Goal: Information Seeking & Learning: Learn about a topic

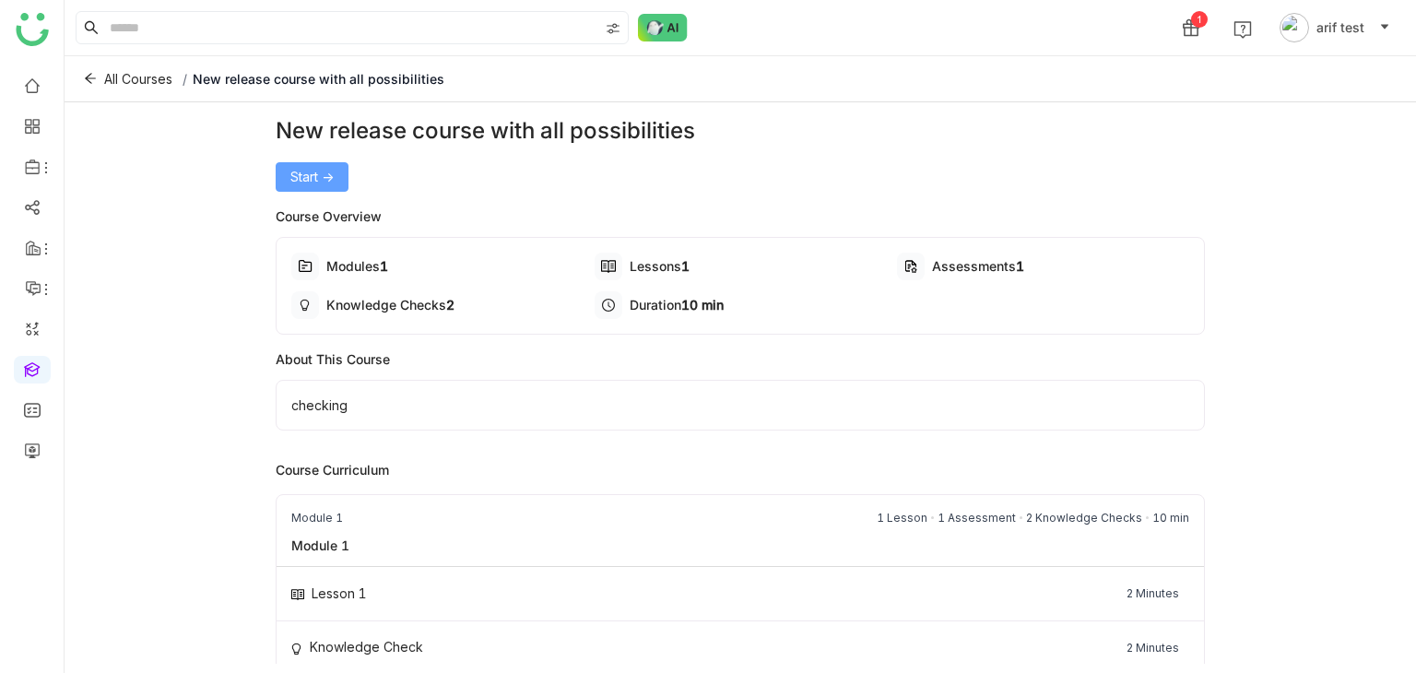
click at [325, 180] on span "Start ->" at bounding box center [311, 177] width 43 height 20
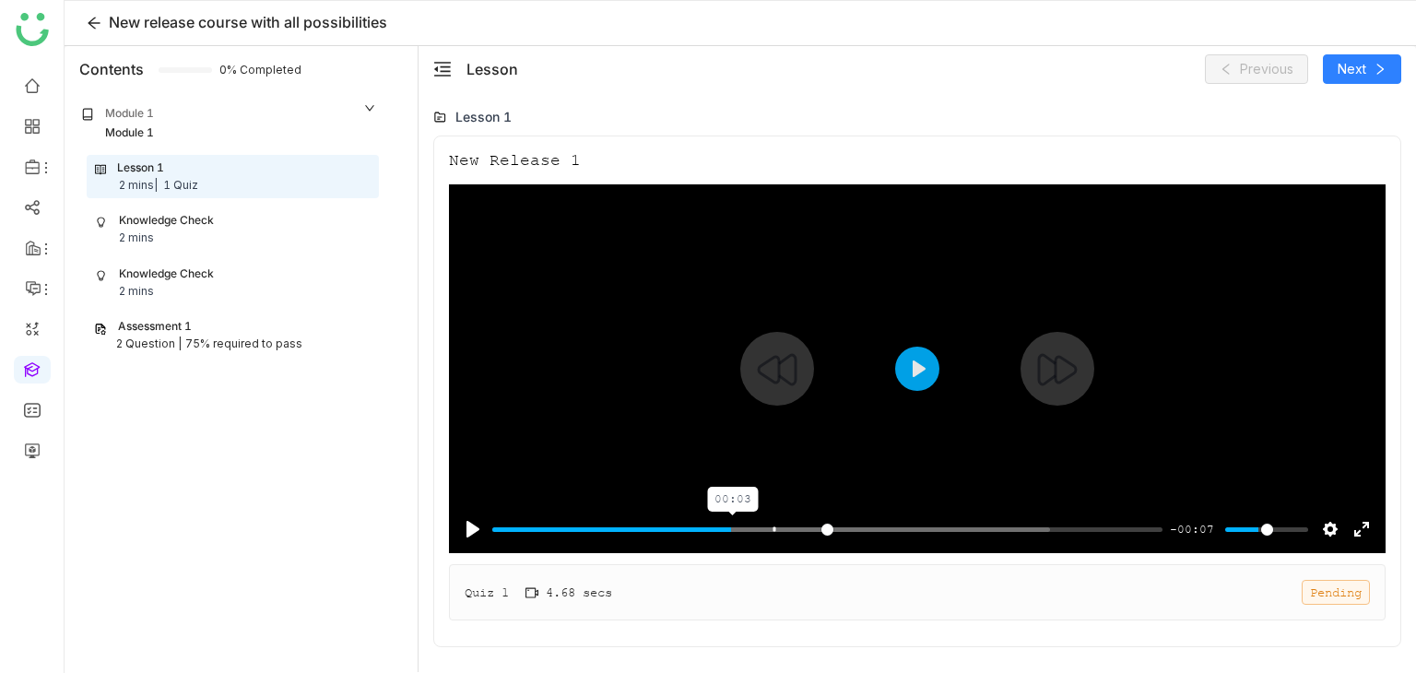
click at [736, 528] on input "Seek" at bounding box center [827, 530] width 670 height 18
click at [926, 372] on button "Play" at bounding box center [917, 369] width 44 height 44
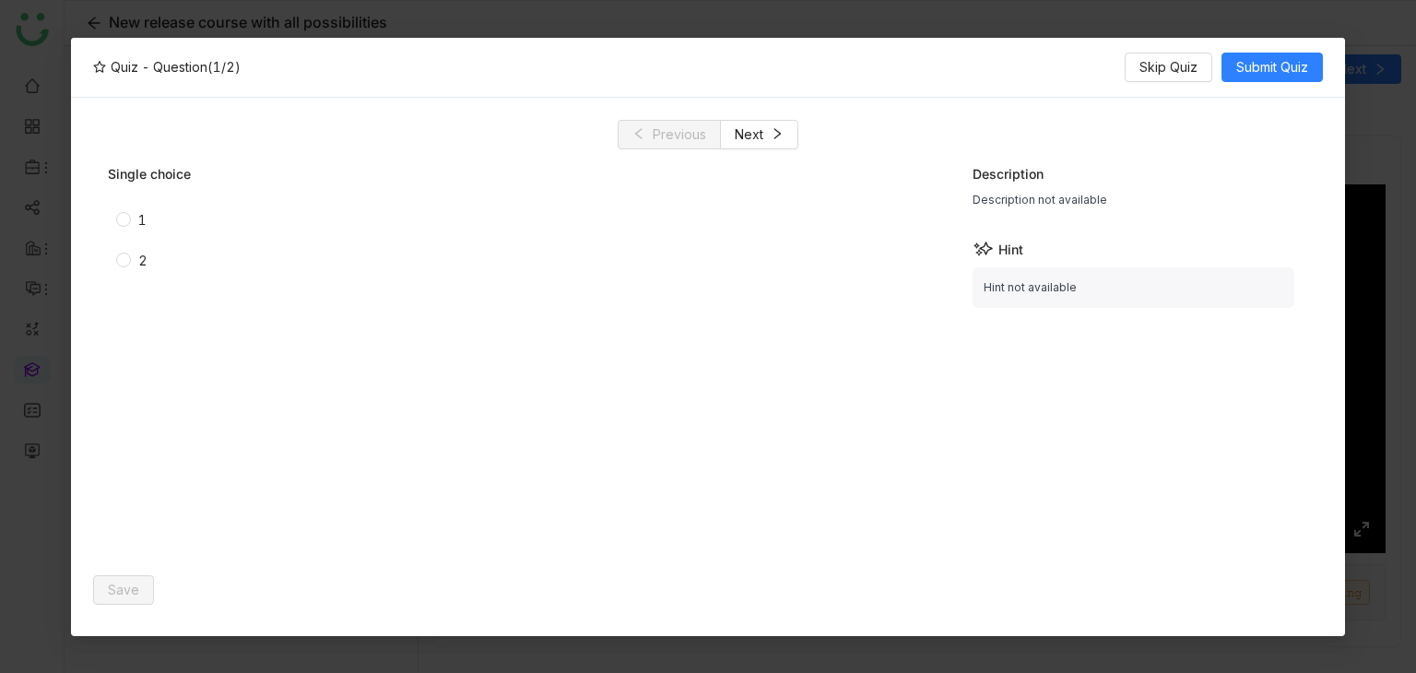
click at [138, 215] on div "1" at bounding box center [142, 220] width 8 height 20
click at [129, 593] on span "Save" at bounding box center [123, 590] width 31 height 20
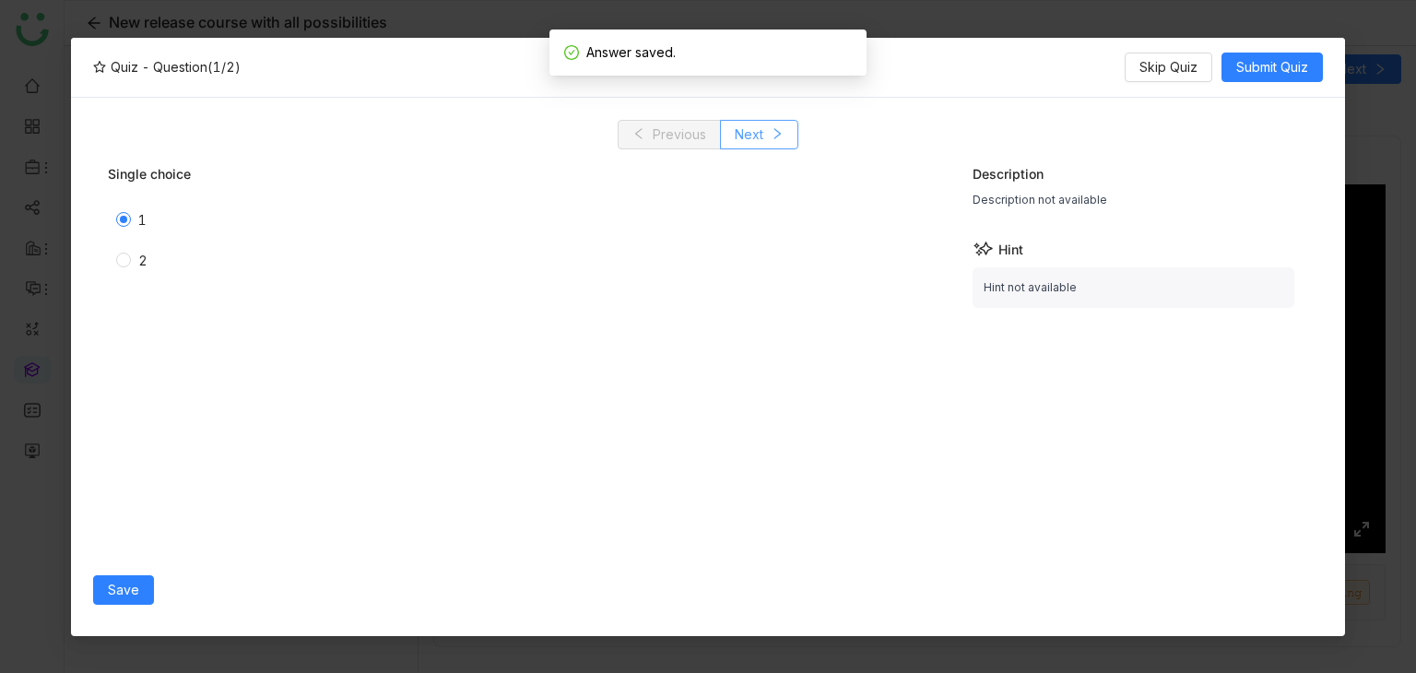
click at [777, 137] on icon at bounding box center [777, 133] width 13 height 13
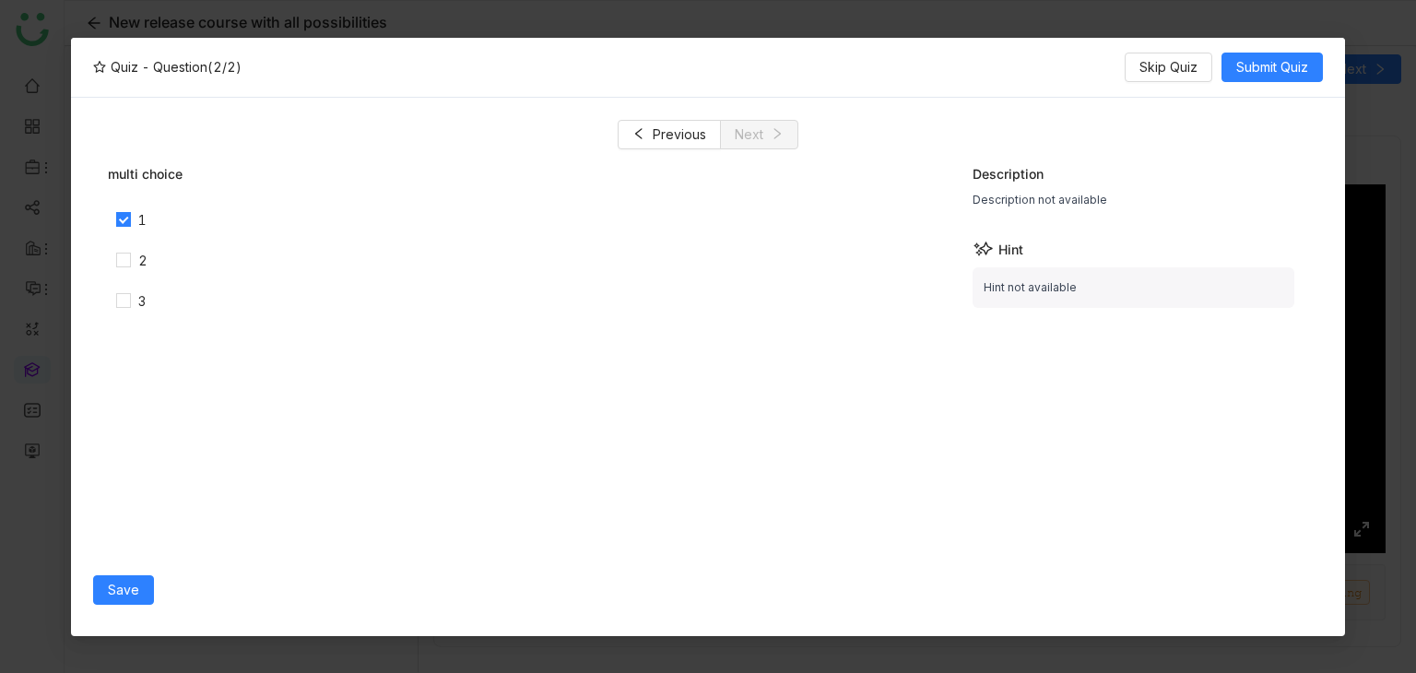
click at [112, 266] on div "2" at bounding box center [356, 261] width 497 height 30
click at [136, 582] on span "Save" at bounding box center [123, 590] width 31 height 20
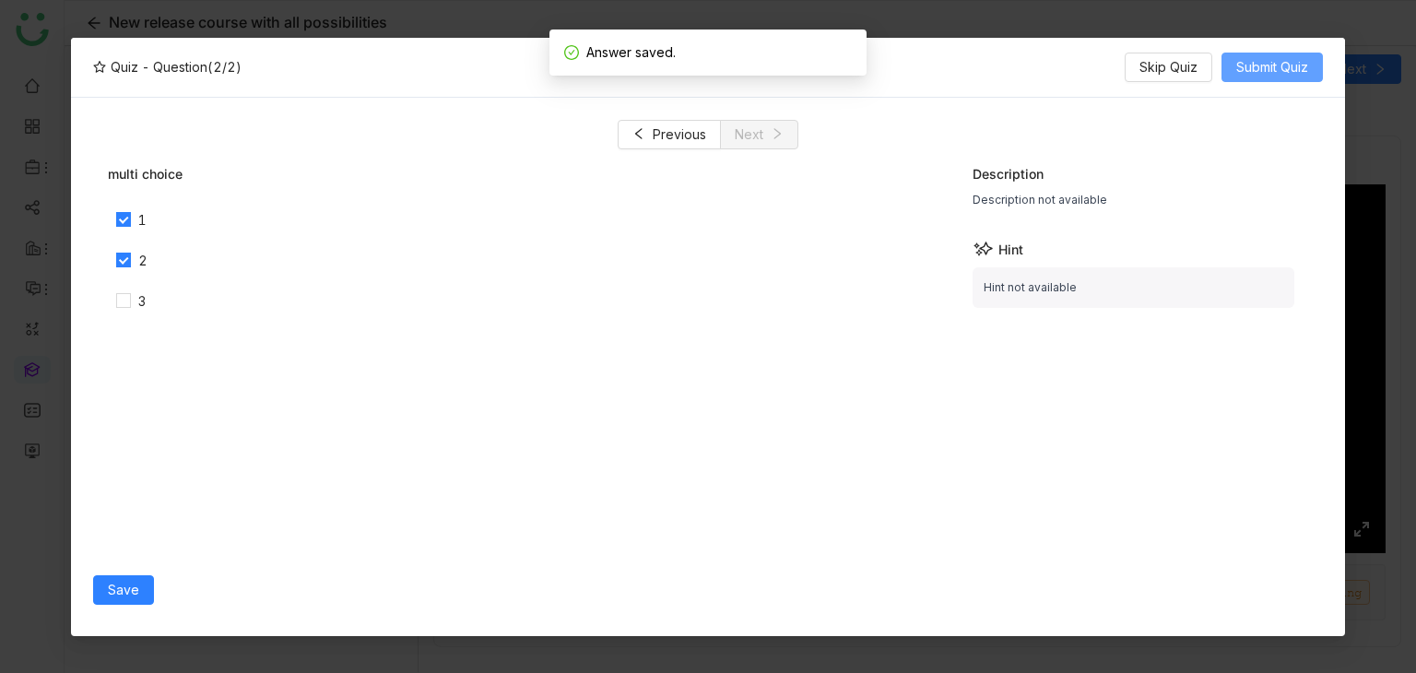
click at [1304, 73] on span "Submit Quiz" at bounding box center [1272, 67] width 72 height 20
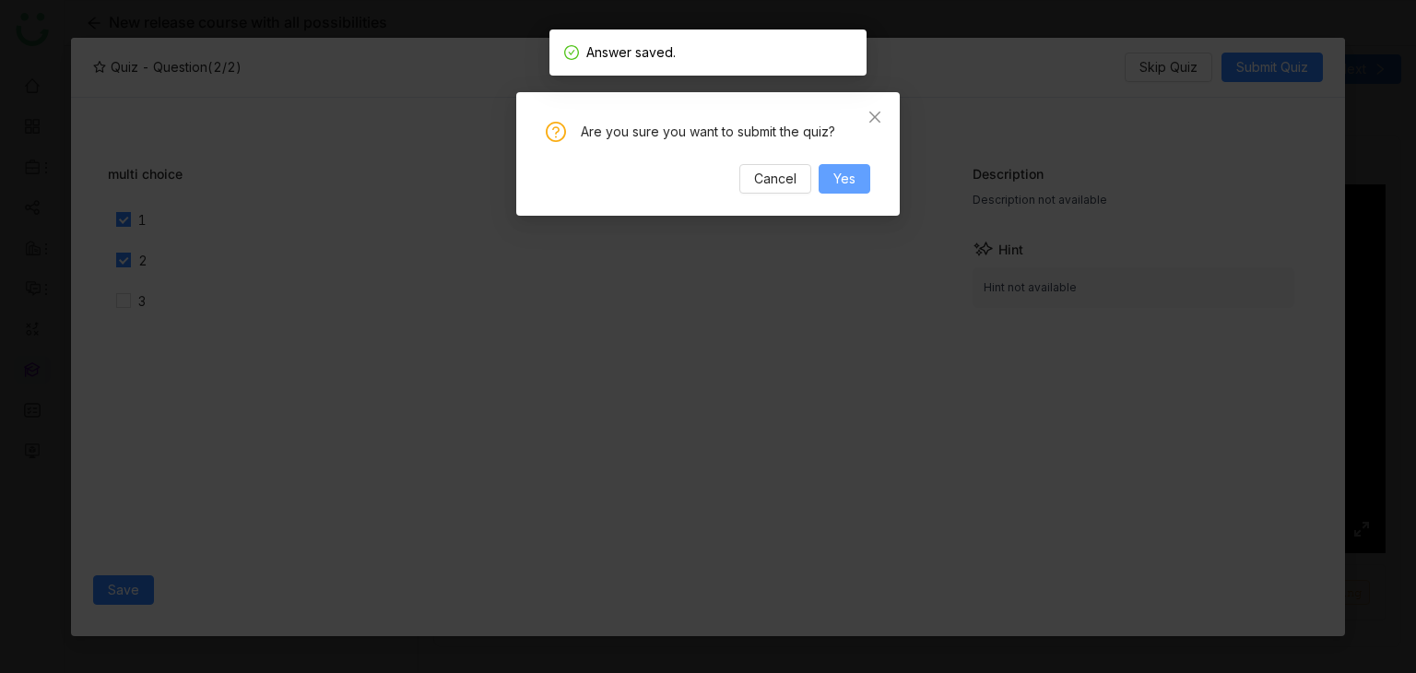
click at [834, 189] on button "Yes" at bounding box center [845, 179] width 52 height 30
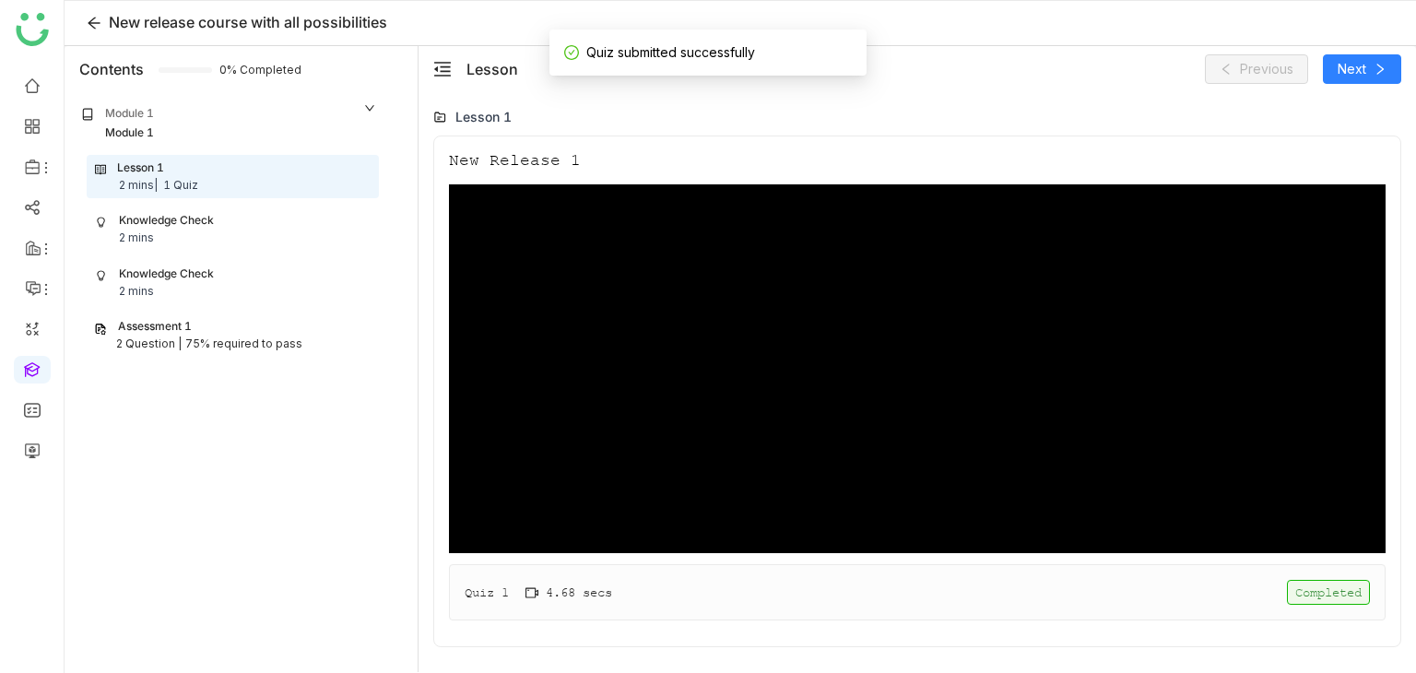
click at [895, 590] on div "Quiz 1 4.68 secs Completed" at bounding box center [917, 592] width 937 height 56
type input "*****"
click at [207, 223] on div "Knowledge Check" at bounding box center [166, 221] width 95 height 18
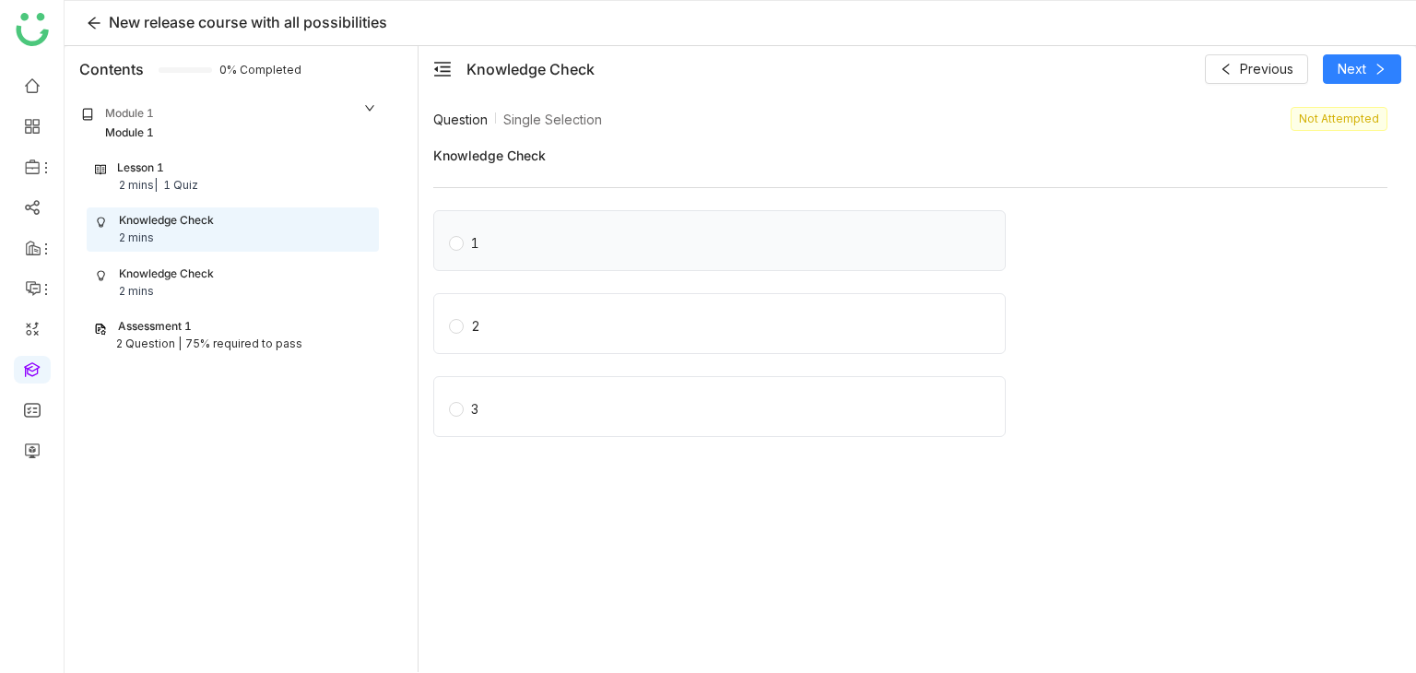
click at [674, 244] on label "1" at bounding box center [723, 241] width 549 height 26
click at [1392, 74] on button "Next" at bounding box center [1362, 69] width 78 height 30
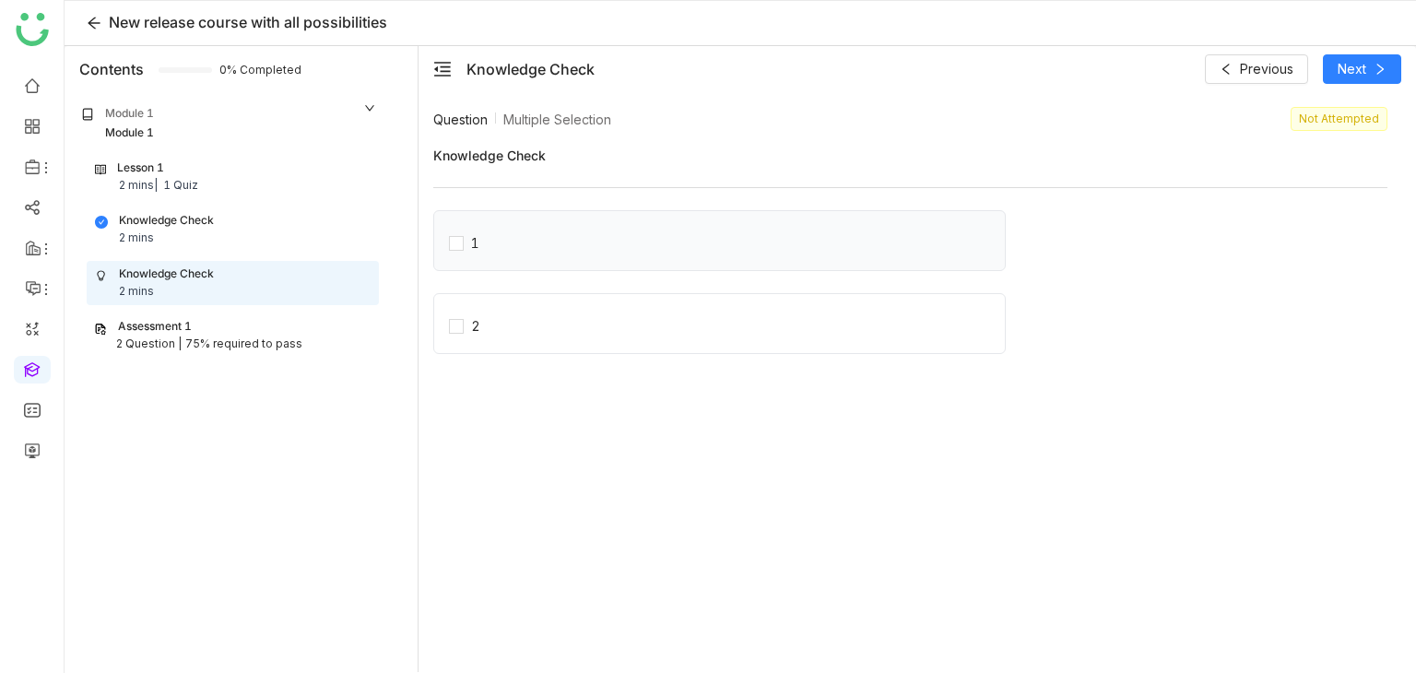
click at [433, 244] on div "1" at bounding box center [719, 240] width 573 height 61
click at [468, 314] on span "2" at bounding box center [476, 324] width 24 height 26
click at [483, 302] on div "2" at bounding box center [719, 323] width 573 height 61
click at [465, 316] on span "2" at bounding box center [476, 324] width 24 height 26
click at [1379, 60] on button "Next" at bounding box center [1362, 69] width 78 height 30
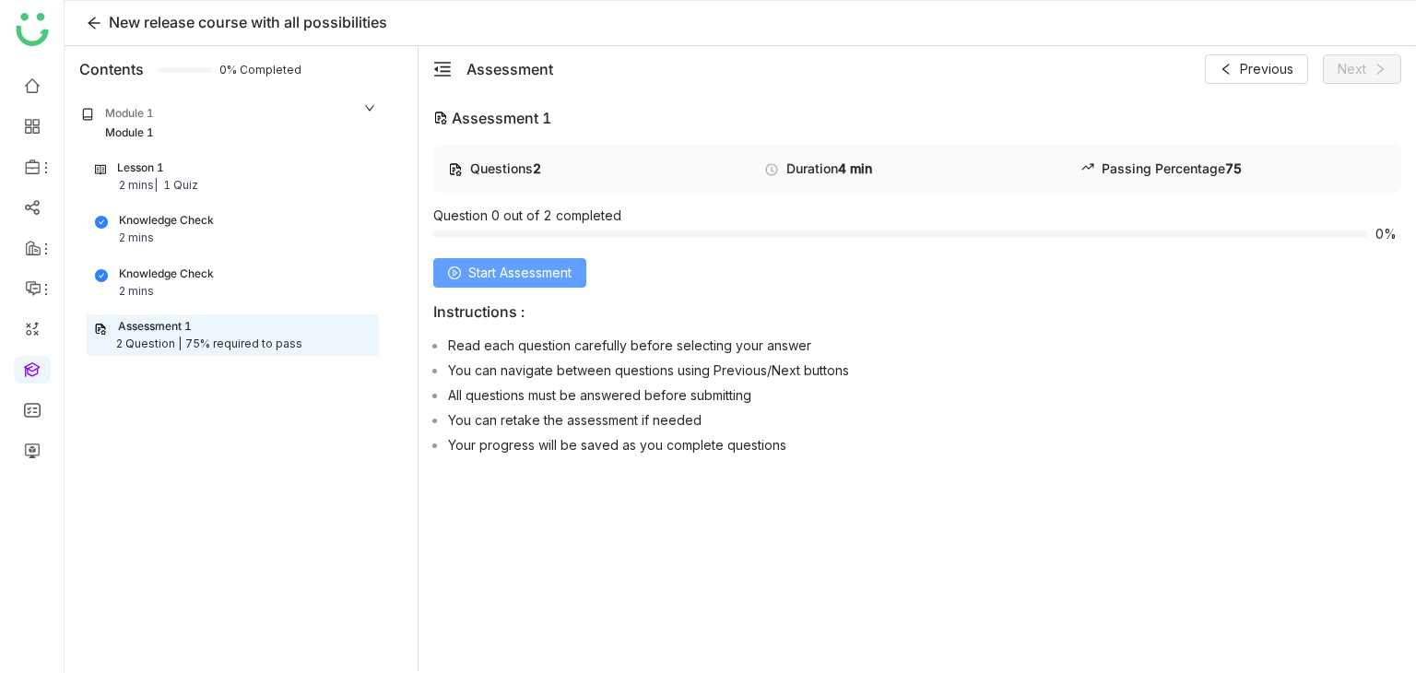
click at [558, 266] on span "Start Assessment" at bounding box center [519, 273] width 103 height 20
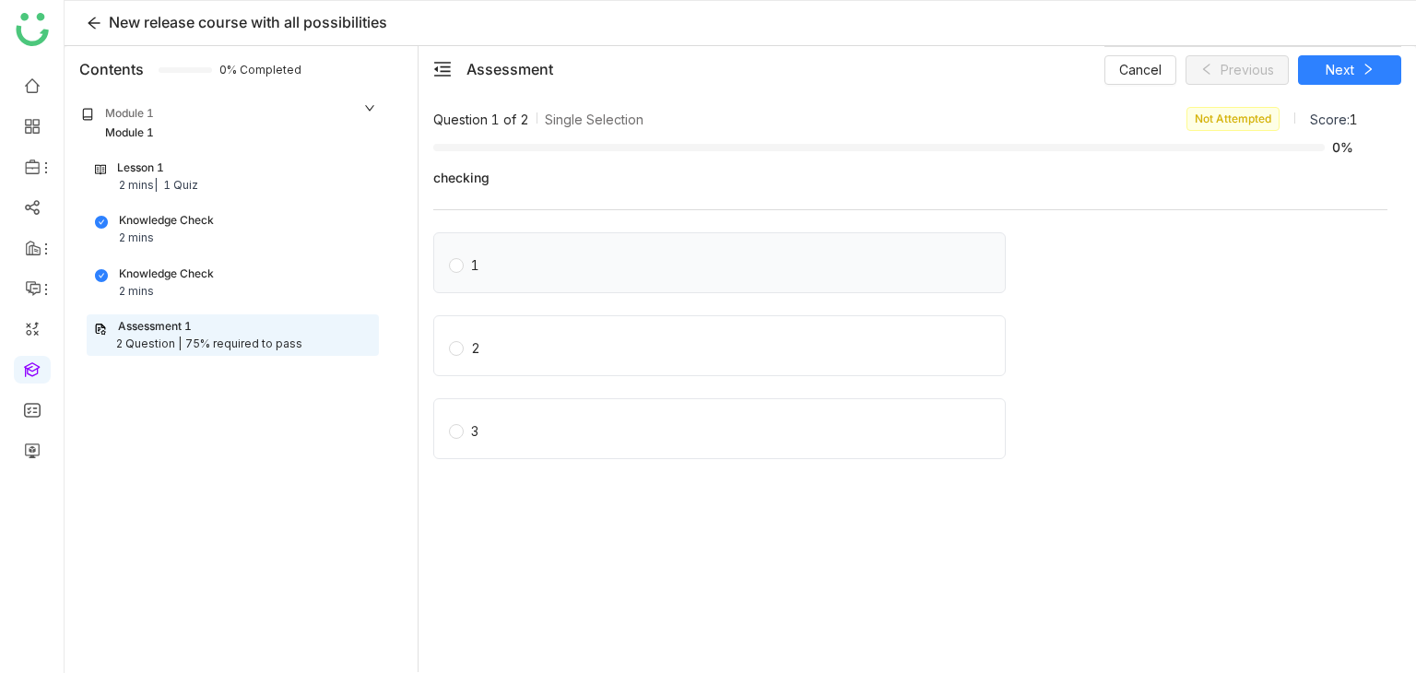
click at [529, 259] on label "1" at bounding box center [723, 263] width 549 height 26
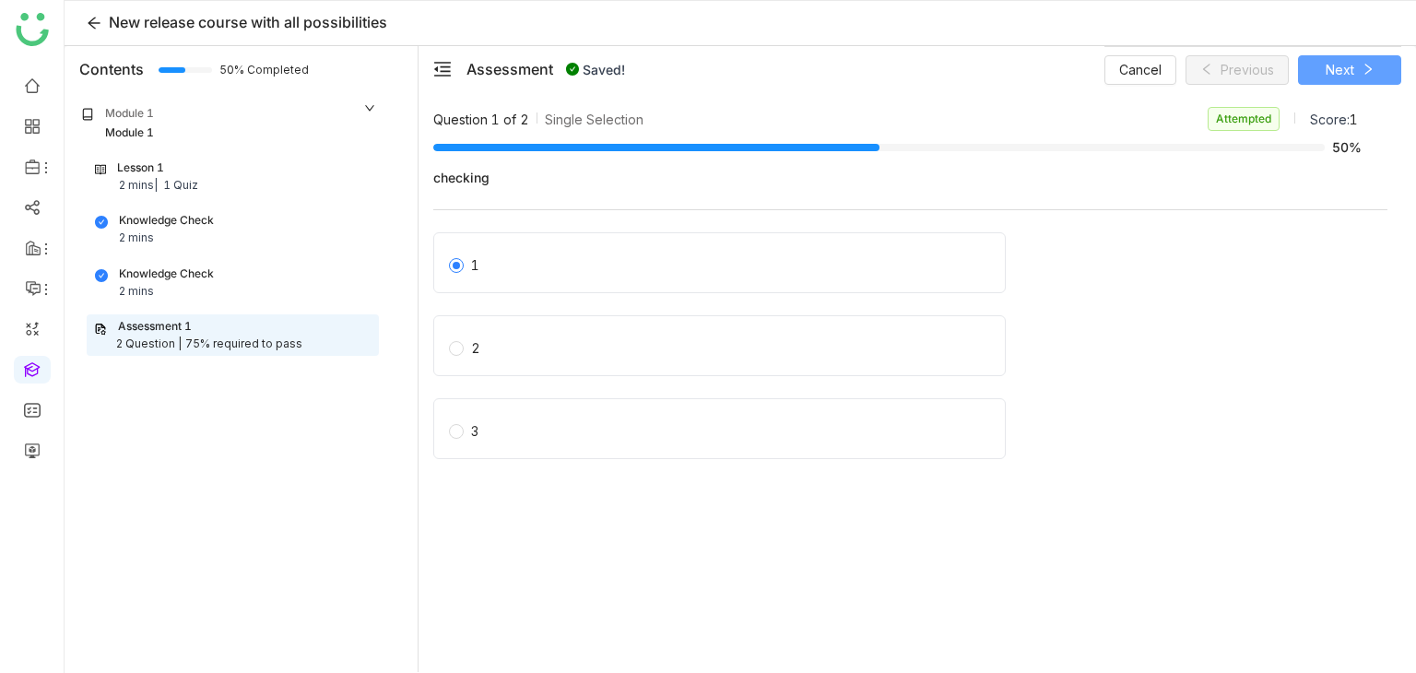
click at [1383, 72] on button "Next" at bounding box center [1349, 70] width 103 height 30
click at [579, 274] on label "1" at bounding box center [727, 263] width 556 height 26
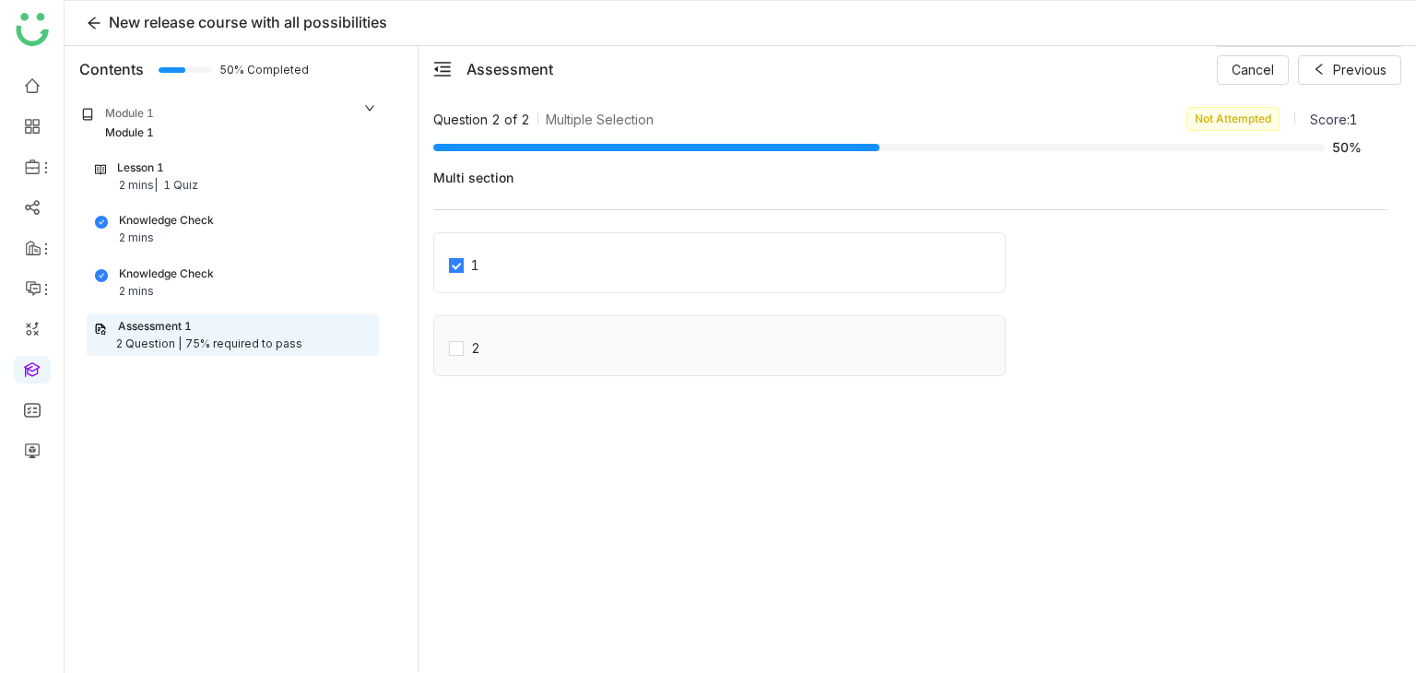
click at [572, 362] on div "2" at bounding box center [719, 345] width 573 height 61
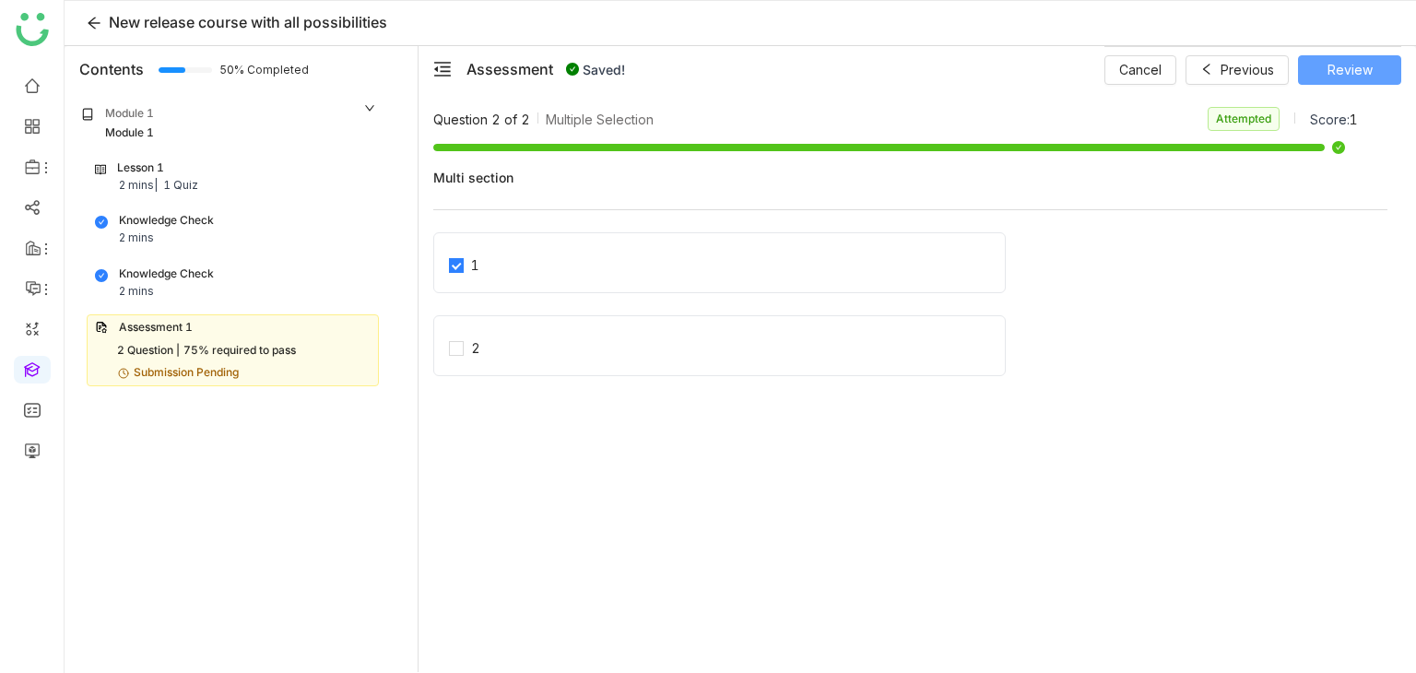
click at [1335, 82] on button "Review" at bounding box center [1349, 70] width 103 height 30
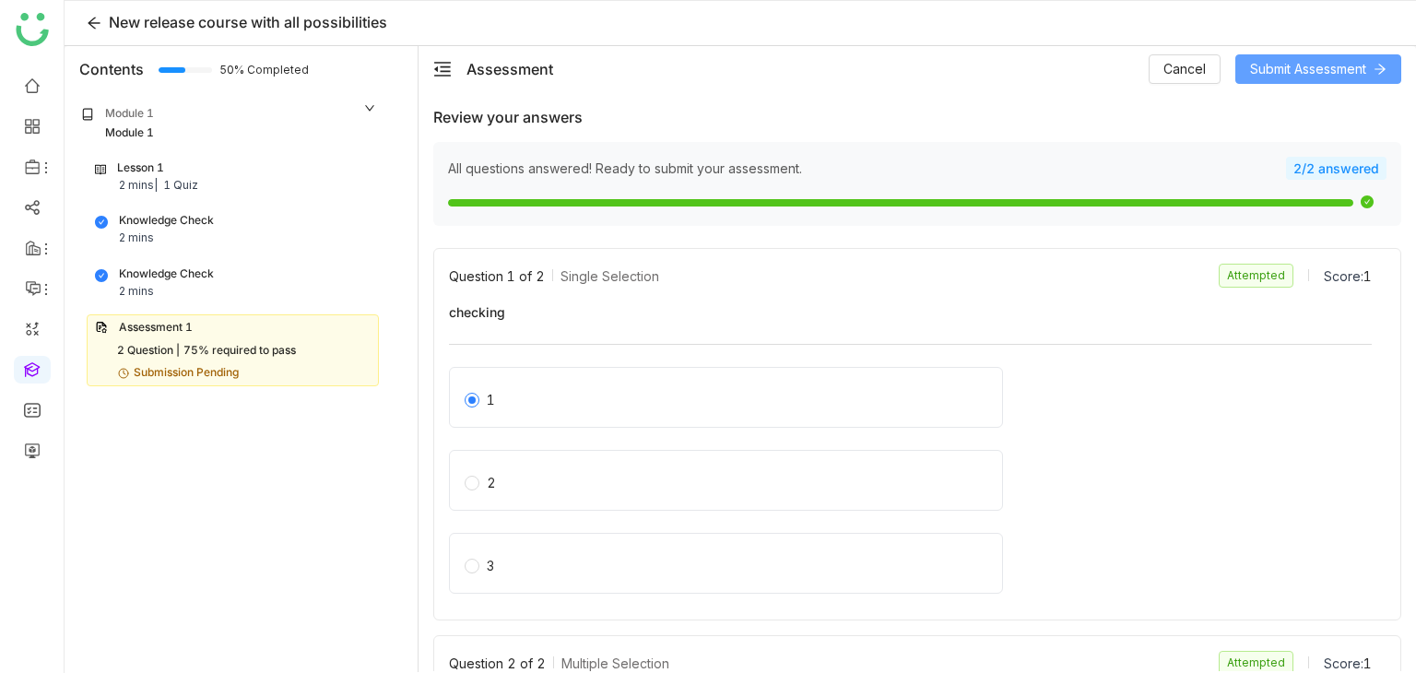
click at [1339, 65] on span "Submit Assessment" at bounding box center [1308, 69] width 116 height 20
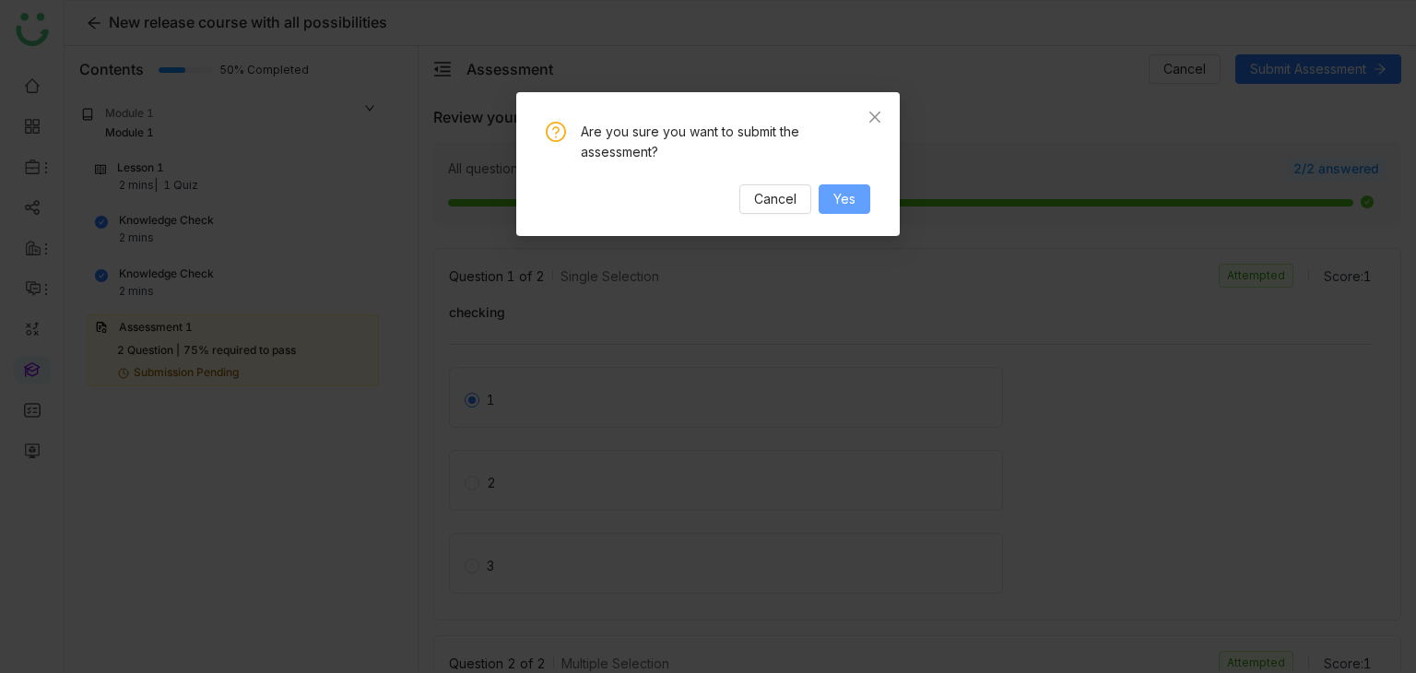
click at [845, 213] on button "Yes" at bounding box center [845, 199] width 52 height 30
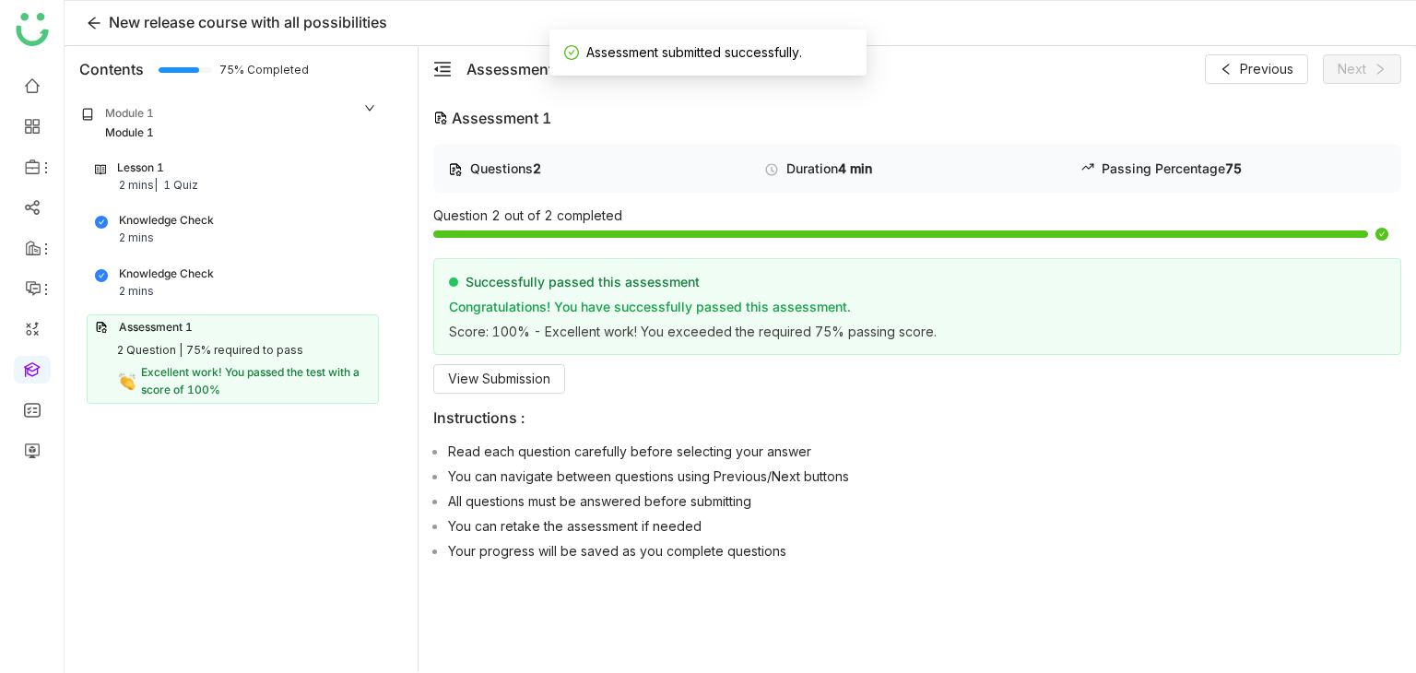
click at [234, 173] on div "Lesson 1 2 mins | 1 Quiz" at bounding box center [233, 177] width 276 height 35
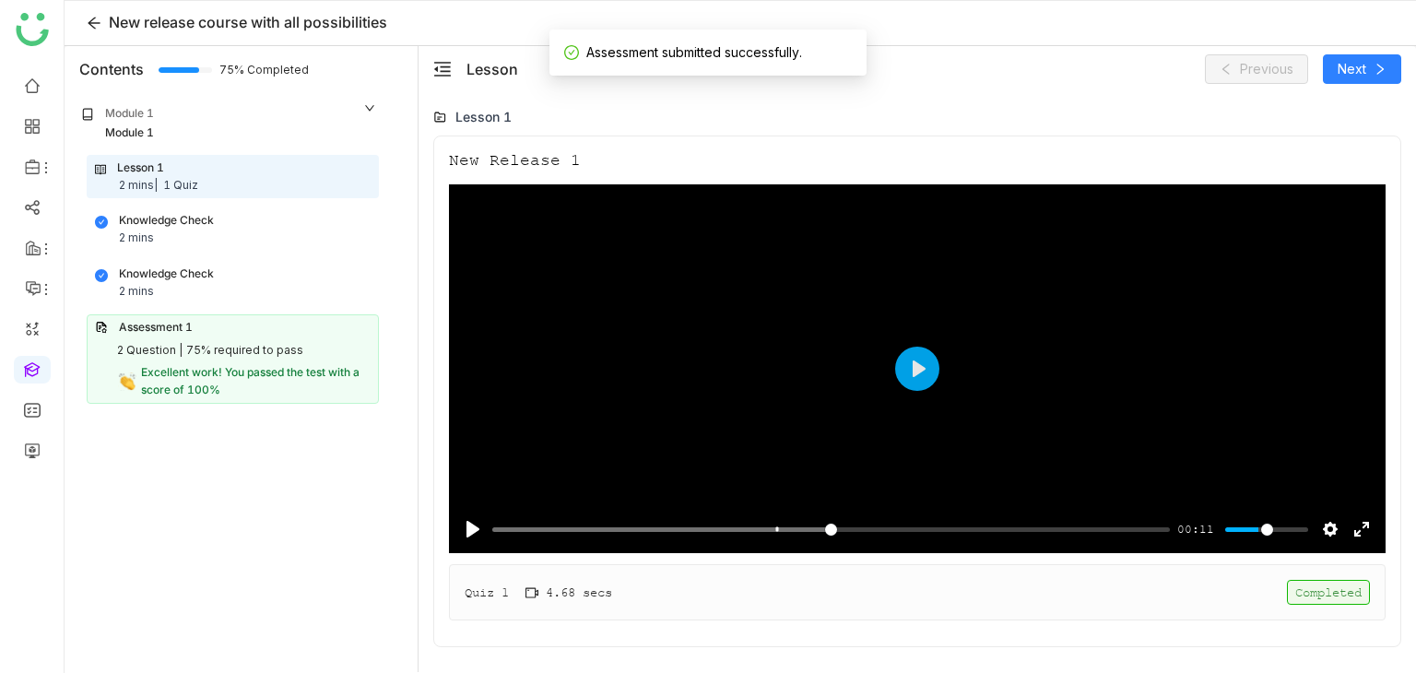
click at [882, 599] on div "Quiz 1 4.68 secs Completed" at bounding box center [917, 592] width 937 height 56
click at [718, 586] on div "Quiz 1 4.68 secs Completed" at bounding box center [917, 592] width 937 height 56
click at [234, 187] on div "Lesson 1 2 mins | 1 Quiz" at bounding box center [233, 177] width 276 height 35
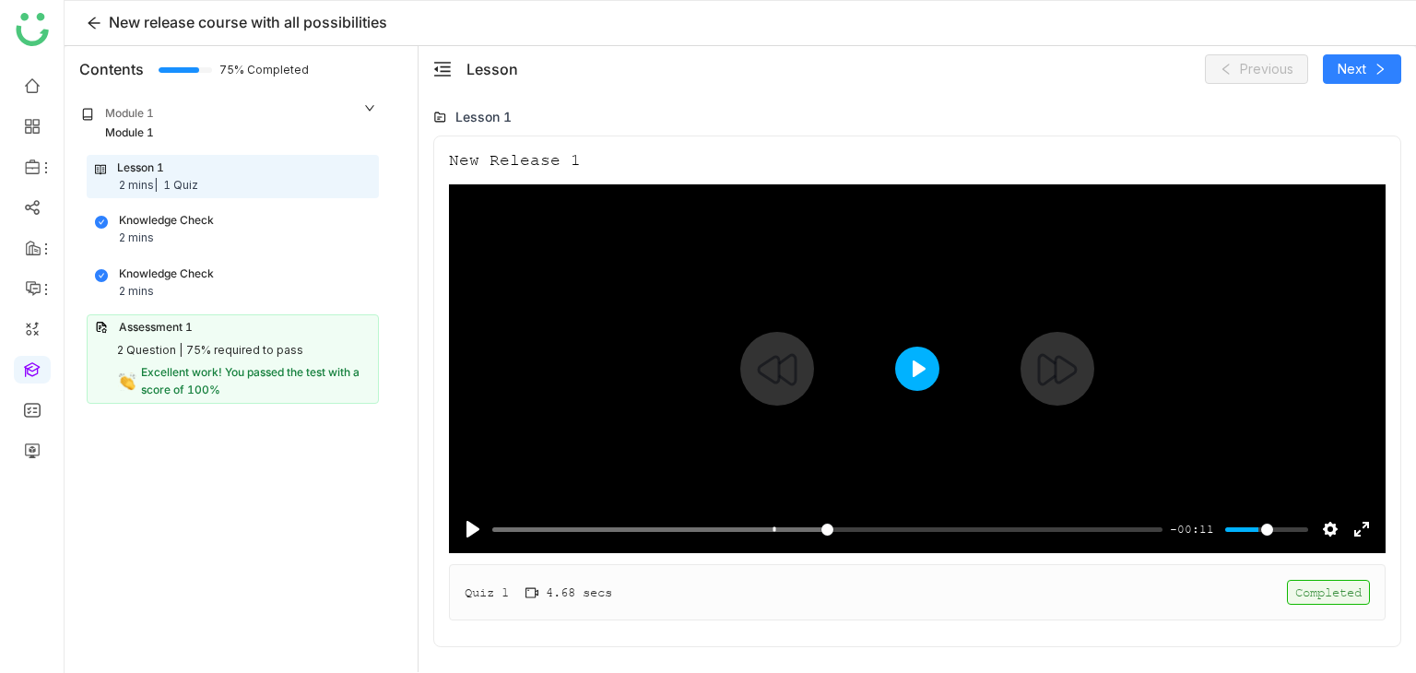
click at [922, 382] on button "Play" at bounding box center [917, 369] width 44 height 44
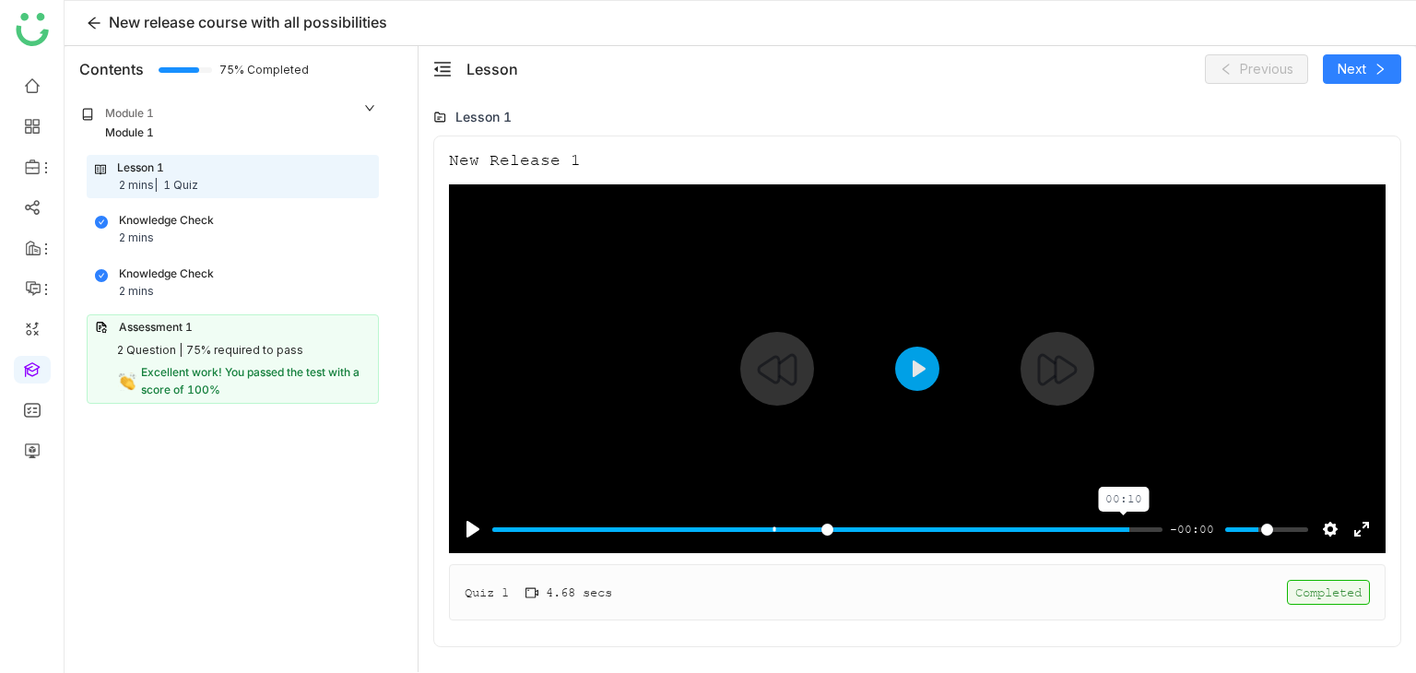
click at [1125, 530] on input "Seek" at bounding box center [827, 530] width 670 height 18
type input "***"
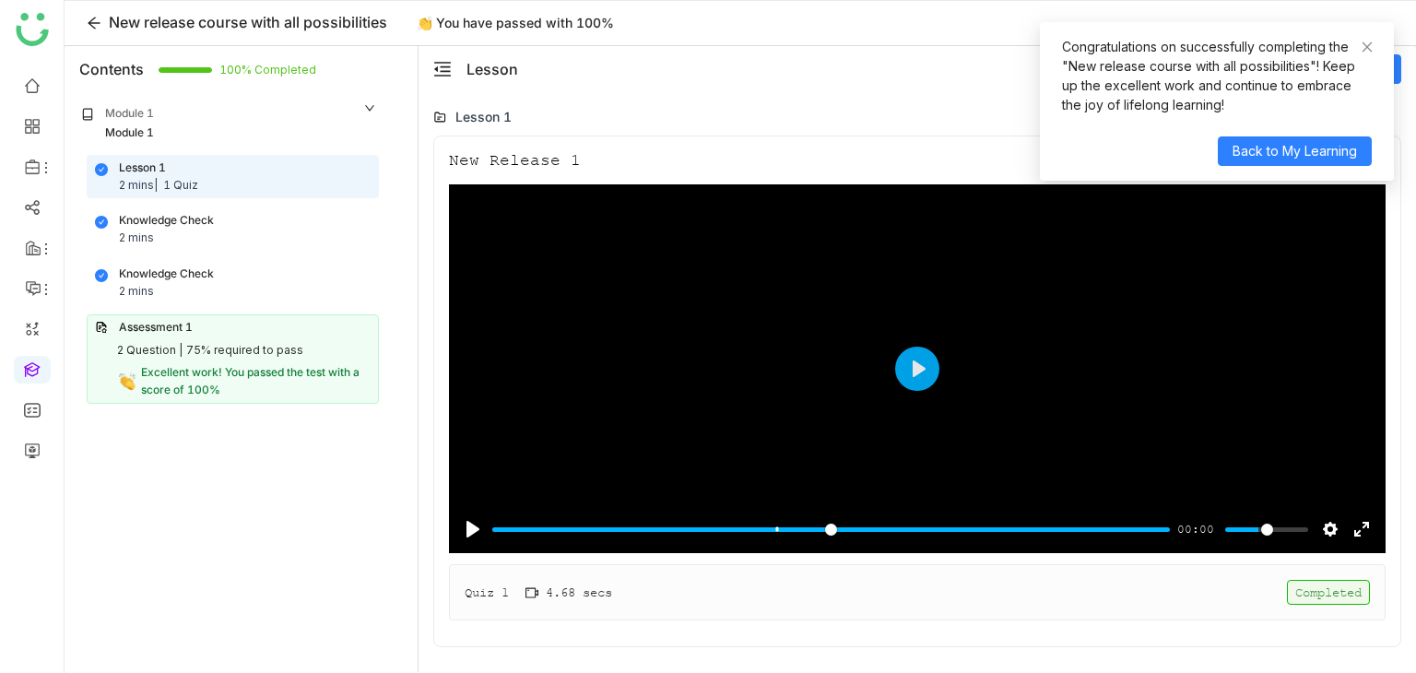
click at [1047, 608] on div "Quiz 1 4.68 secs Completed" at bounding box center [917, 592] width 937 height 56
click at [1363, 141] on button "Back to My Learning" at bounding box center [1295, 151] width 154 height 30
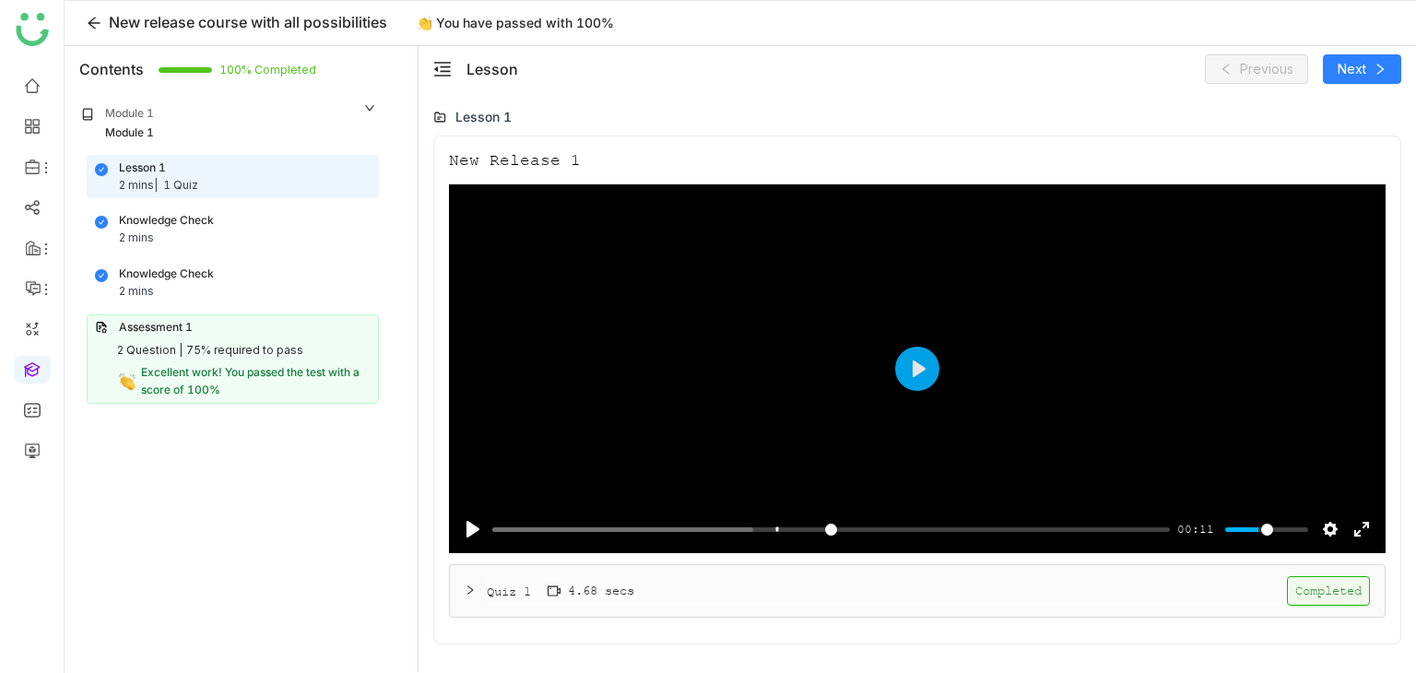
click at [483, 585] on div at bounding box center [476, 591] width 22 height 20
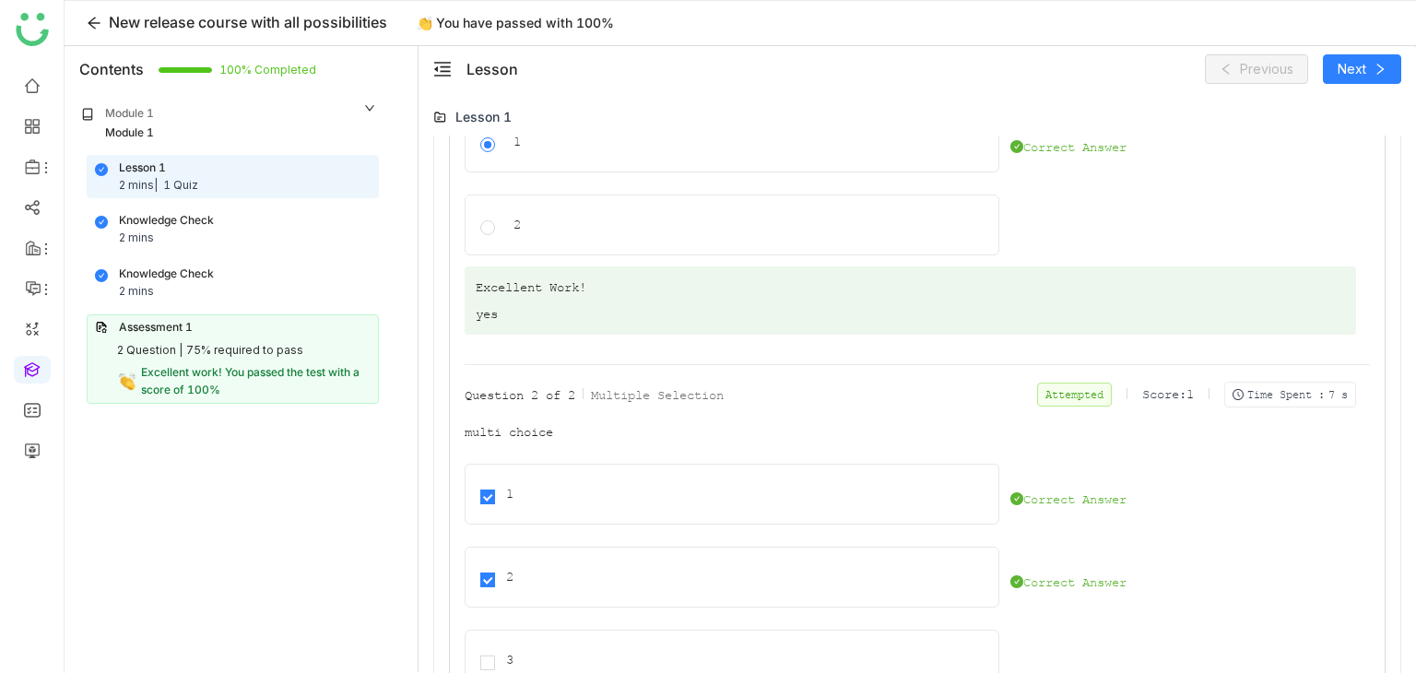
scroll to position [772, 0]
